Goal: Check status: Check status

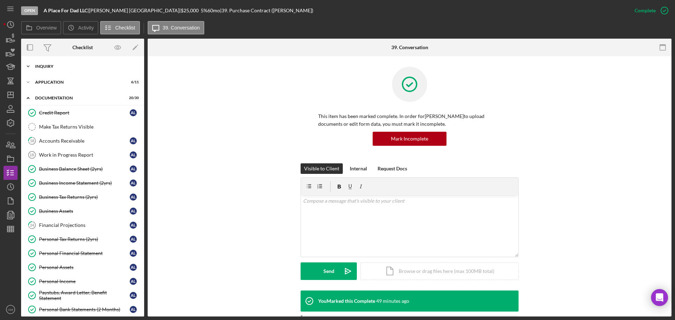
click at [49, 64] on div "Inquiry" at bounding box center [85, 66] width 100 height 4
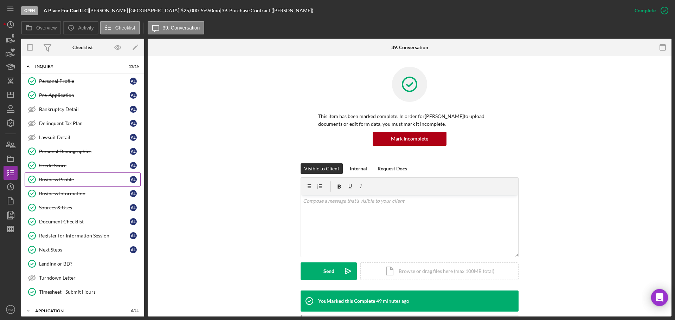
click at [59, 178] on div "Business Profile" at bounding box center [84, 180] width 91 height 6
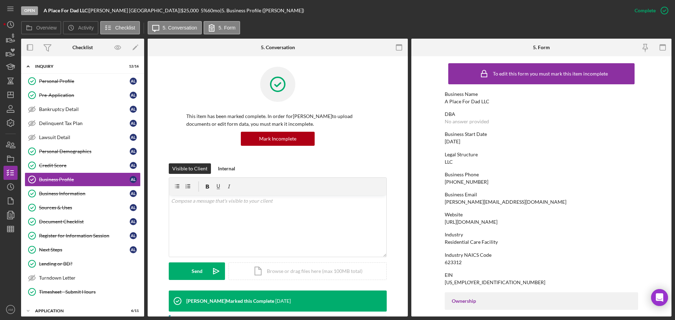
click at [474, 226] on div "To edit this form you must mark this item incomplete Business Name A Place For …" at bounding box center [541, 321] width 193 height 523
drag, startPoint x: 484, startPoint y: 223, endPoint x: 441, endPoint y: 224, distance: 43.6
click at [441, 224] on form "To edit this form you must mark this item incomplete Business Name A Place For …" at bounding box center [541, 186] width 260 height 261
copy div "[URL][DOMAIN_NAME]"
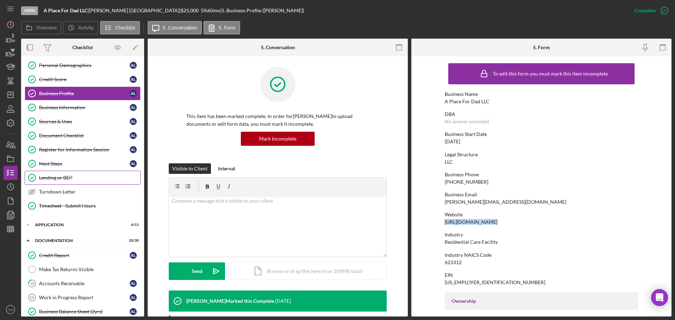
scroll to position [105, 0]
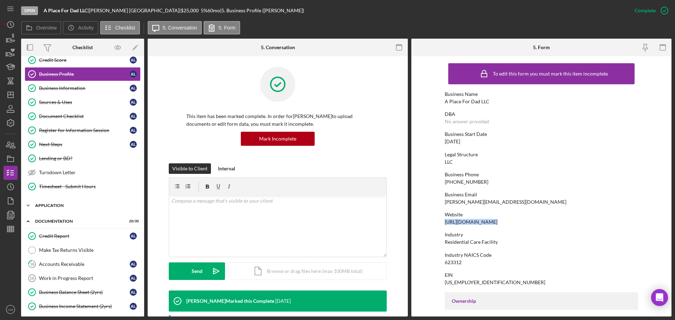
click at [52, 203] on div "Icon/Expander Application 6 / 11" at bounding box center [82, 206] width 123 height 14
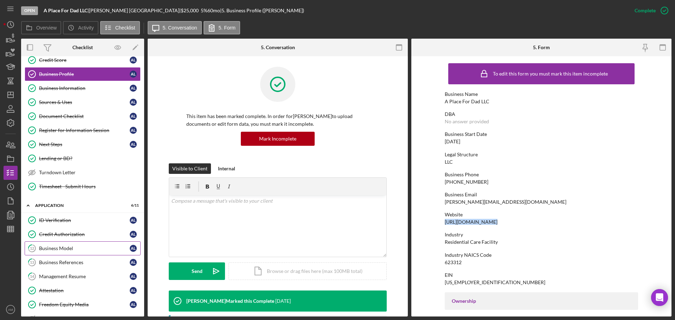
click at [68, 248] on div "Business Model" at bounding box center [84, 249] width 91 height 6
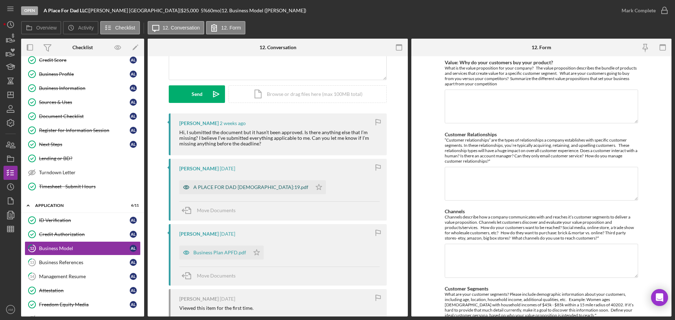
scroll to position [105, 0]
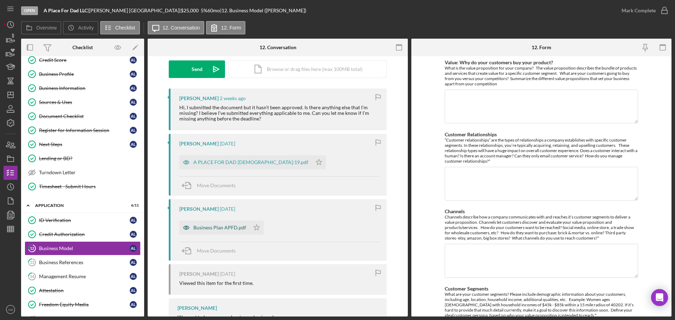
click at [228, 228] on div "Business Plan APFD.pdf" at bounding box center [219, 228] width 53 height 6
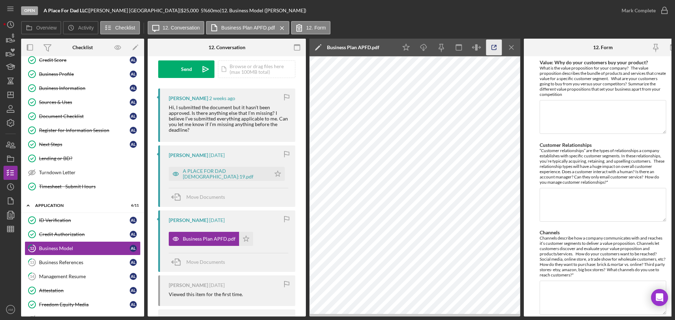
click at [492, 47] on icon "button" at bounding box center [494, 47] width 5 height 5
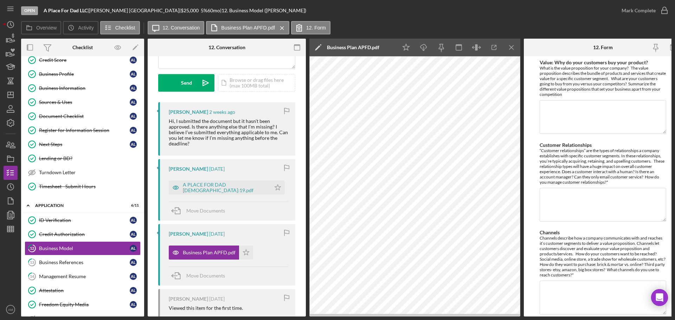
scroll to position [70, 0]
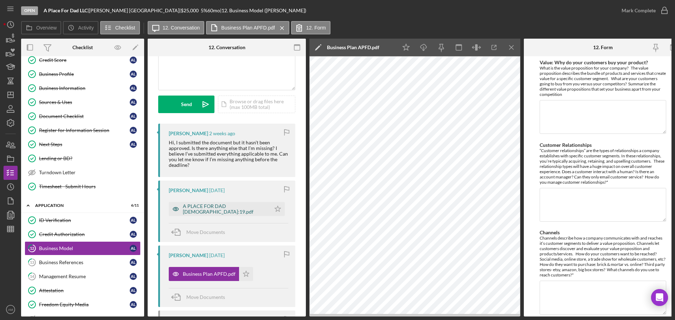
click at [206, 207] on div "A PLACE FOR DAD [DEMOGRAPHIC_DATA]:19.pdf" at bounding box center [225, 209] width 84 height 11
